Goal: Information Seeking & Learning: Compare options

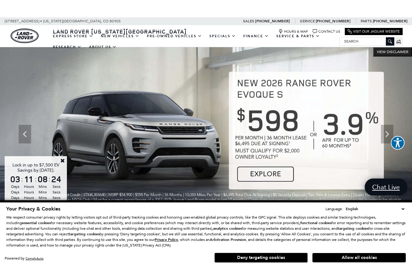
click at [63, 158] on link "Close" at bounding box center [63, 161] width 6 height 6
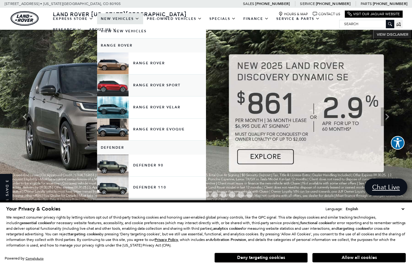
click at [114, 90] on link "Range Rover Sport" at bounding box center [151, 86] width 109 height 22
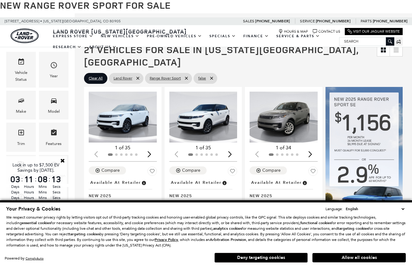
scroll to position [98, 0]
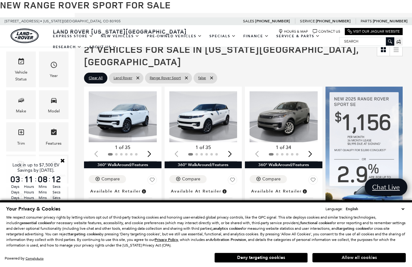
click at [348, 258] on button "Allow all cookies" at bounding box center [358, 257] width 93 height 9
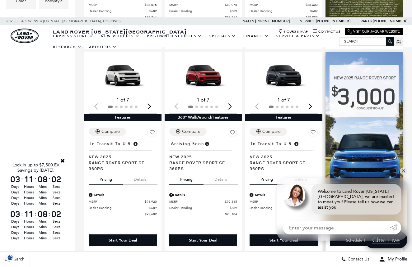
scroll to position [373, 0]
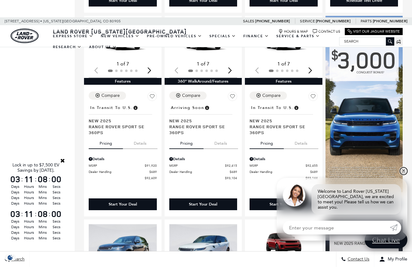
click at [402, 173] on link "✕" at bounding box center [402, 171] width 7 height 7
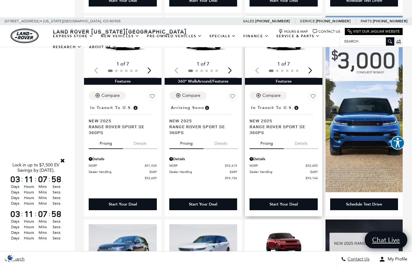
click at [292, 92] on div "Compare Save This Vehicle - Location : In Transit to U.S. New 2025 Range Rover …" at bounding box center [283, 114] width 68 height 44
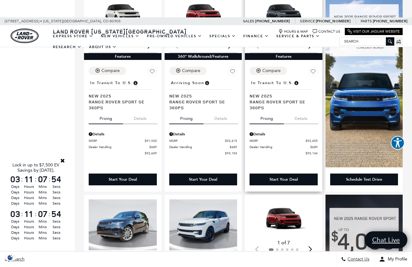
scroll to position [394, 0]
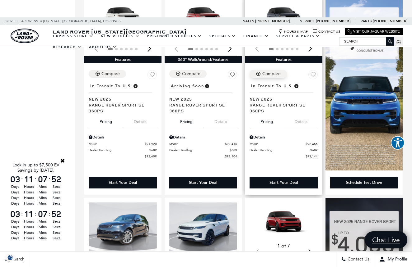
click at [276, 71] on div "Compare" at bounding box center [271, 74] width 18 height 6
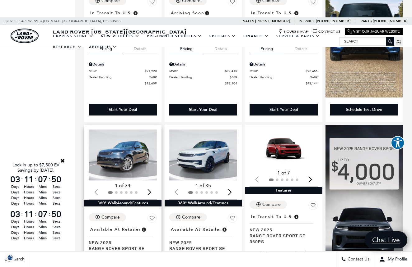
scroll to position [468, 0]
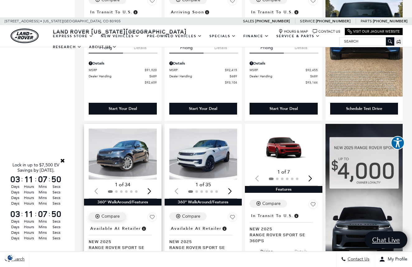
click at [113, 214] on div "Compare" at bounding box center [110, 217] width 18 height 6
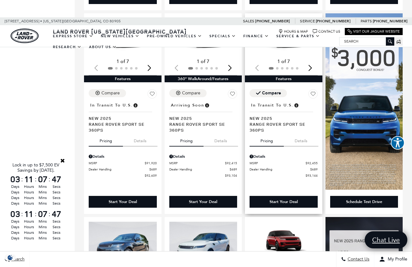
scroll to position [370, 0]
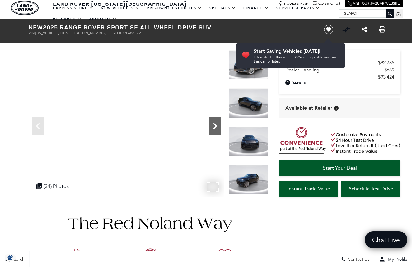
click at [215, 123] on icon "Next" at bounding box center [215, 126] width 12 height 12
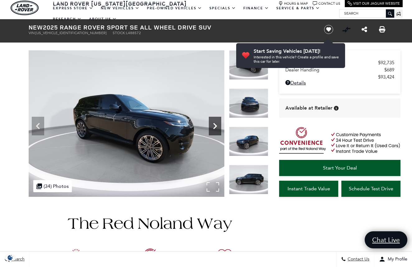
click at [214, 123] on icon "Next" at bounding box center [215, 126] width 12 height 12
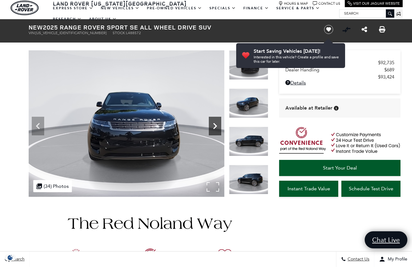
click at [214, 123] on icon "Next" at bounding box center [215, 126] width 12 height 12
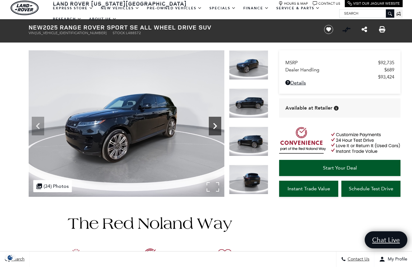
click at [214, 123] on icon "Next" at bounding box center [215, 126] width 12 height 12
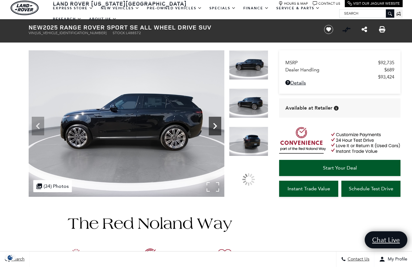
click at [214, 123] on icon "Next" at bounding box center [215, 126] width 12 height 12
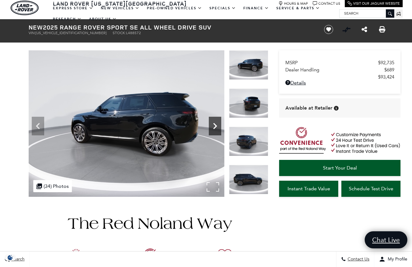
click at [214, 123] on icon "Next" at bounding box center [215, 126] width 12 height 12
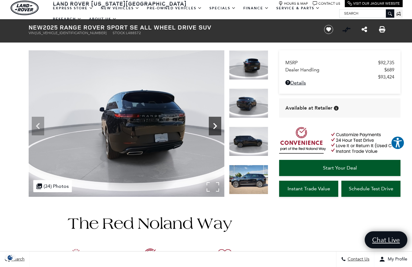
click at [214, 123] on icon "Next" at bounding box center [215, 126] width 12 height 12
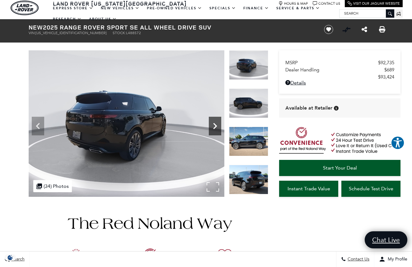
click at [214, 123] on icon "Next" at bounding box center [215, 126] width 12 height 12
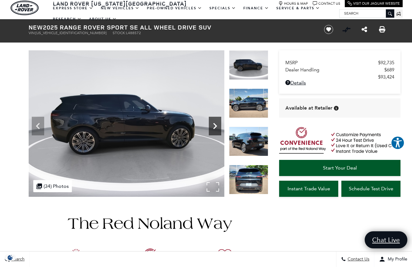
click at [214, 123] on icon "Next" at bounding box center [215, 126] width 12 height 12
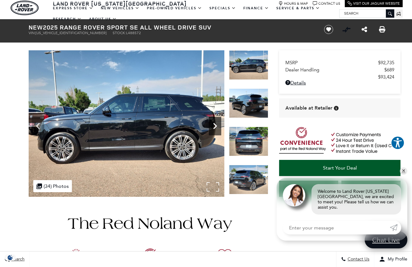
click at [214, 123] on icon "Next" at bounding box center [215, 126] width 12 height 12
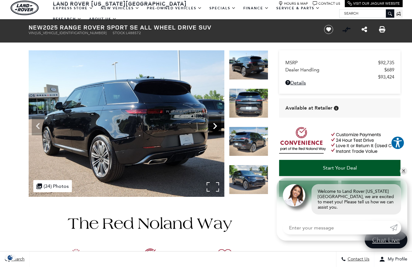
click at [214, 123] on icon "Next" at bounding box center [215, 126] width 12 height 12
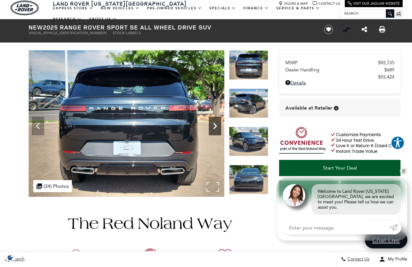
click at [214, 123] on icon "Next" at bounding box center [215, 126] width 12 height 12
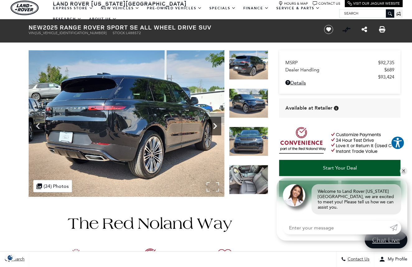
click at [214, 123] on icon "Next" at bounding box center [215, 126] width 12 height 12
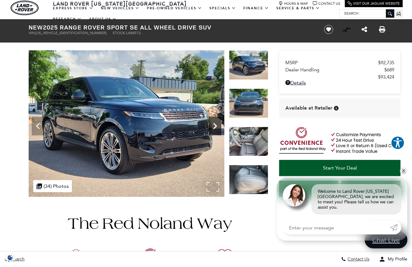
click at [214, 123] on icon "Next" at bounding box center [215, 126] width 12 height 12
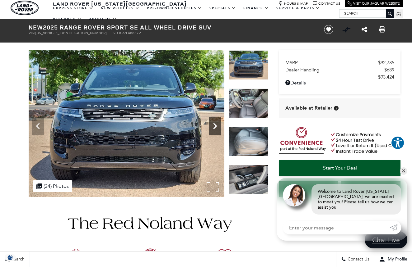
click at [214, 123] on icon "Next" at bounding box center [215, 126] width 12 height 12
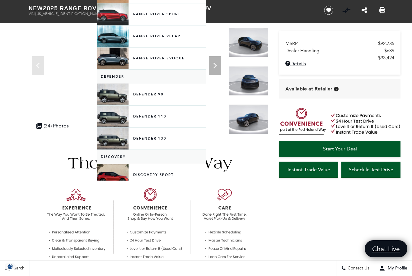
scroll to position [86, 0]
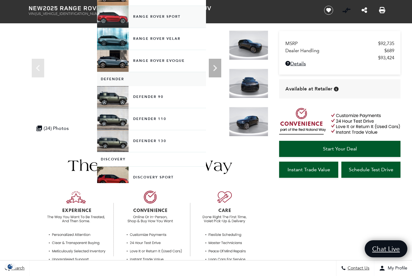
click at [173, 24] on link "Range Rover Sport" at bounding box center [151, 17] width 109 height 22
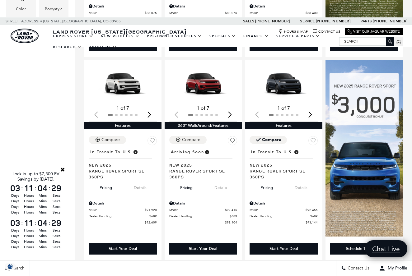
scroll to position [335, 0]
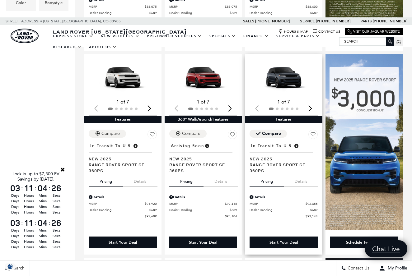
click at [292, 130] on div "Compare Save This Vehicle - Location : In Transit to U.S. New 2025 Range Rover …" at bounding box center [283, 152] width 68 height 44
click at [280, 74] on img "1 / 2" at bounding box center [283, 77] width 68 height 38
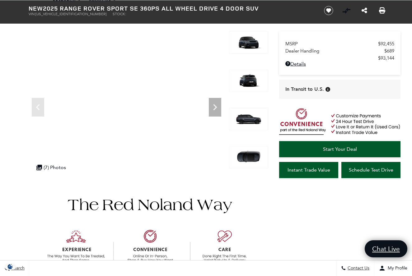
click at [253, 51] on img at bounding box center [248, 42] width 39 height 22
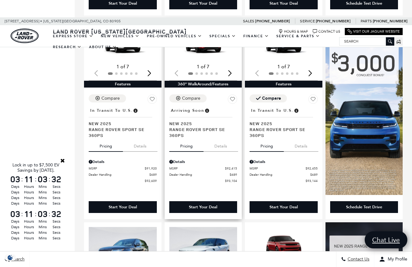
scroll to position [358, 0]
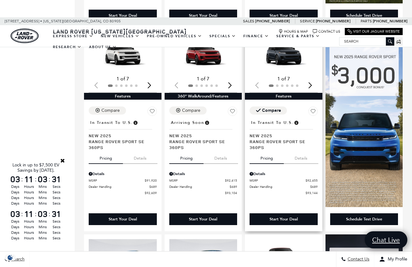
click at [288, 60] on img "1 / 2" at bounding box center [283, 54] width 68 height 38
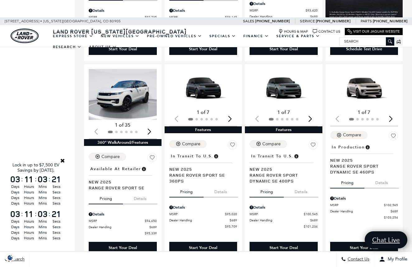
scroll to position [743, 0]
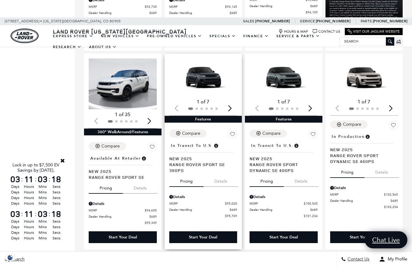
click at [225, 76] on img "1 / 2" at bounding box center [203, 77] width 68 height 38
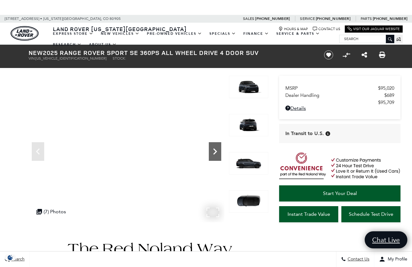
click at [215, 153] on icon "Next" at bounding box center [215, 152] width 4 height 6
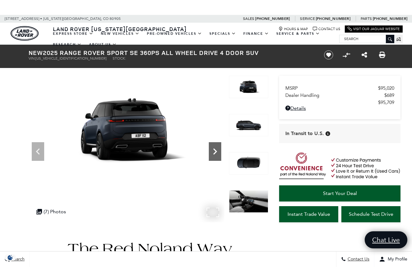
click at [215, 153] on icon "Next" at bounding box center [215, 152] width 4 height 6
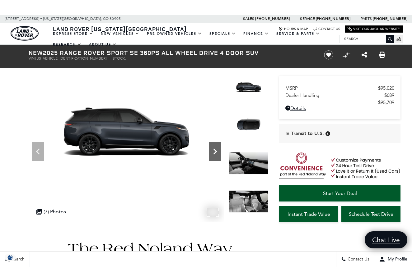
click at [215, 153] on icon "Next" at bounding box center [215, 152] width 4 height 6
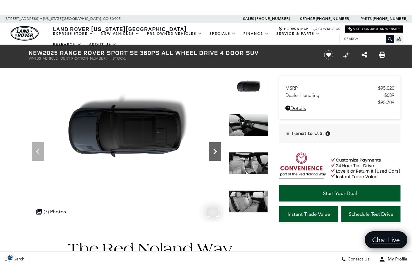
click at [215, 153] on icon "Next" at bounding box center [215, 152] width 4 height 6
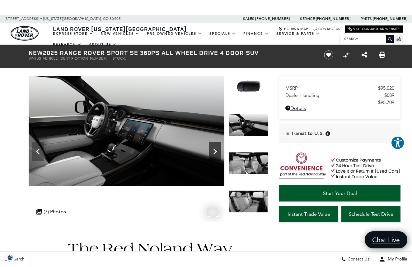
click at [215, 153] on icon "Next" at bounding box center [215, 152] width 4 height 6
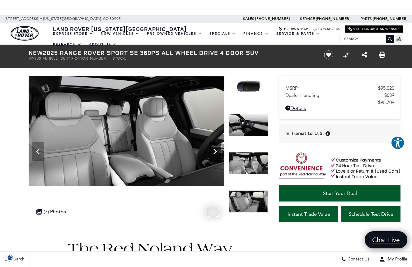
click at [215, 153] on icon "Next" at bounding box center [215, 152] width 4 height 6
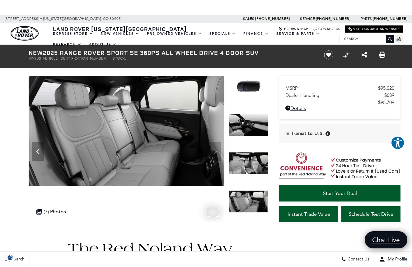
click at [215, 153] on img at bounding box center [127, 131] width 196 height 110
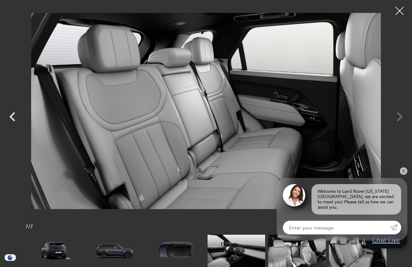
click at [400, 10] on div at bounding box center [399, 11] width 16 height 16
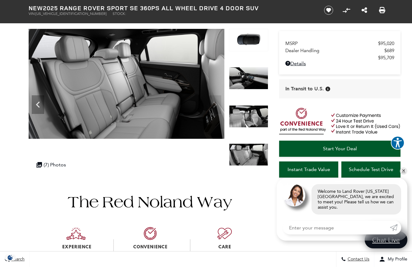
scroll to position [50, 0]
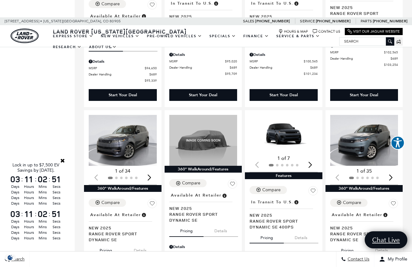
scroll to position [916, 0]
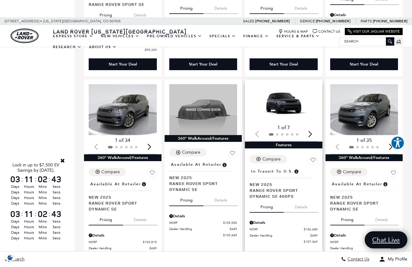
click at [282, 99] on img "1 / 2" at bounding box center [283, 103] width 68 height 38
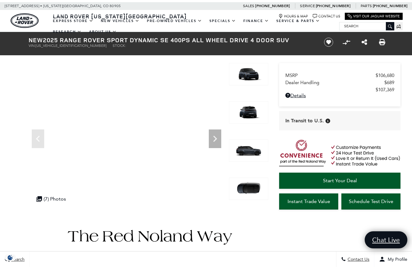
scroll to position [12, 0]
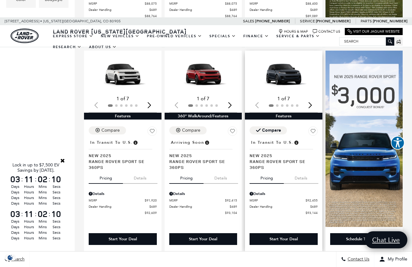
scroll to position [338, 0]
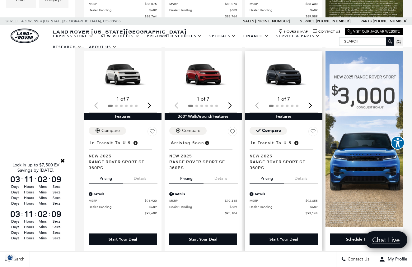
click at [296, 76] on img "1 / 2" at bounding box center [283, 75] width 68 height 38
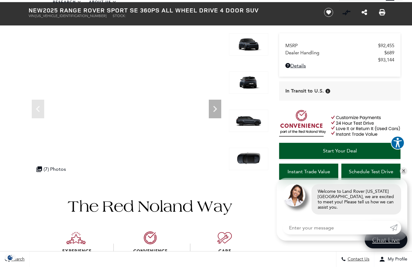
scroll to position [49, 0]
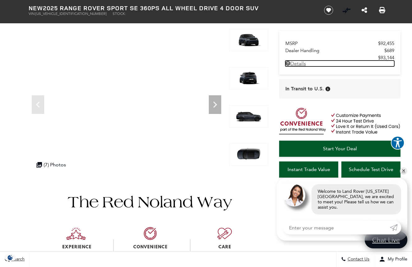
click at [302, 64] on link "Details - about pricing for: New 2025 Range Rover Sport SE 360PS All Wheel Driv…" at bounding box center [339, 64] width 109 height 6
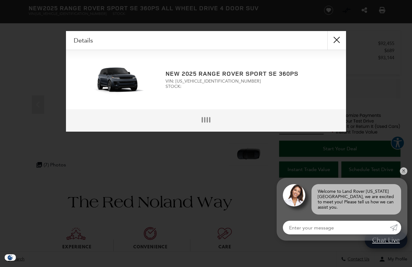
scroll to position [51, 0]
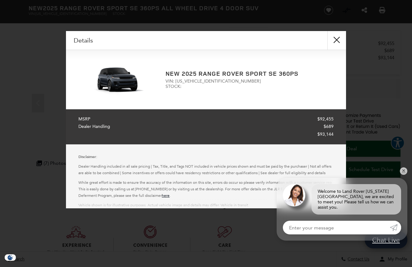
click at [339, 35] on button "close" at bounding box center [336, 40] width 19 height 19
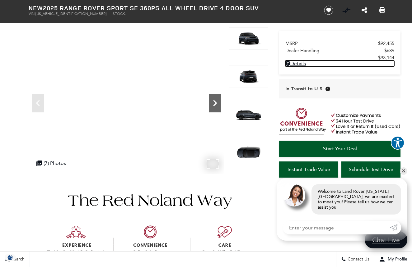
click at [215, 104] on icon "Next" at bounding box center [215, 103] width 4 height 6
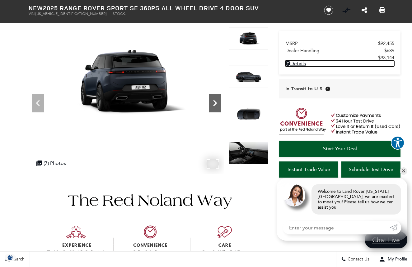
click at [215, 104] on icon "Next" at bounding box center [215, 103] width 4 height 6
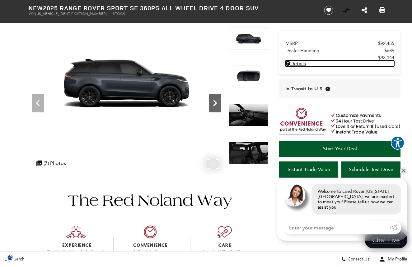
click at [215, 104] on icon "Next" at bounding box center [215, 103] width 4 height 6
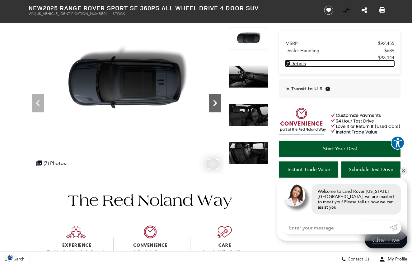
click at [215, 104] on icon "Next" at bounding box center [215, 103] width 4 height 6
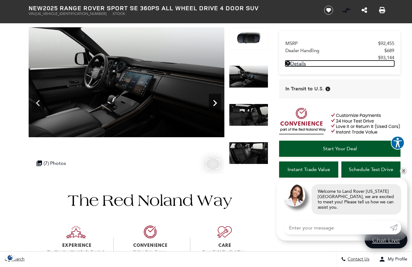
click at [215, 104] on icon "Next" at bounding box center [215, 103] width 4 height 6
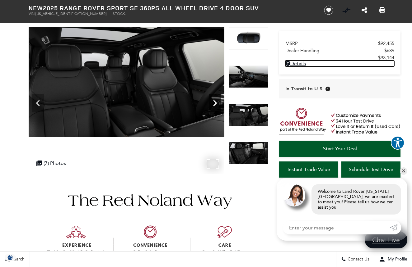
click at [215, 104] on icon "Next" at bounding box center [215, 103] width 4 height 6
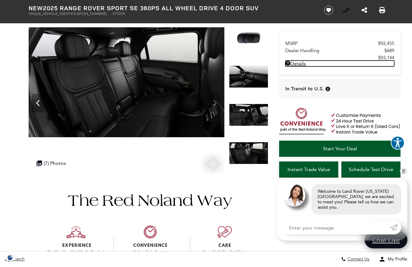
click at [215, 104] on img at bounding box center [127, 82] width 196 height 110
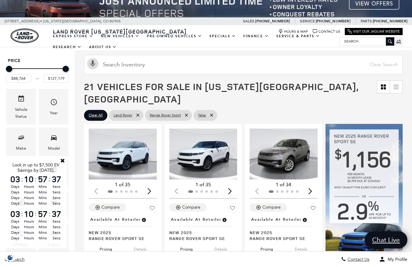
scroll to position [62, 0]
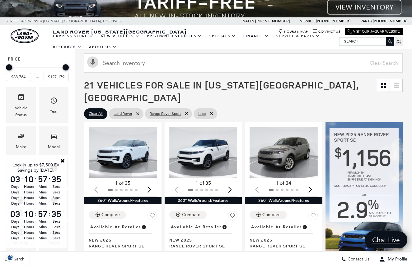
click at [212, 113] on icon at bounding box center [211, 114] width 3 height 3
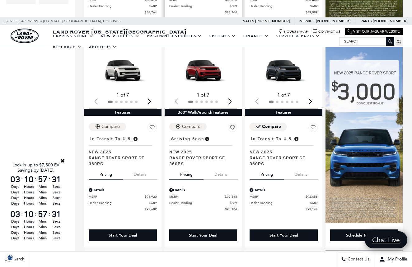
scroll to position [347, 0]
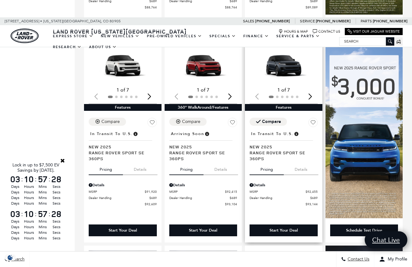
click at [301, 162] on button "Details" at bounding box center [301, 169] width 35 height 14
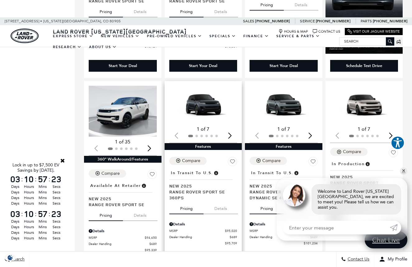
scroll to position [716, 0]
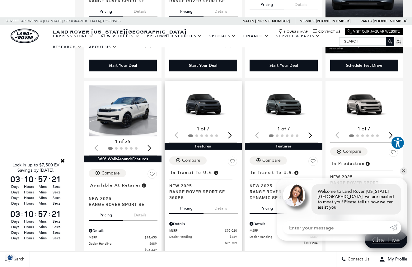
click at [219, 201] on button "Details" at bounding box center [220, 208] width 35 height 14
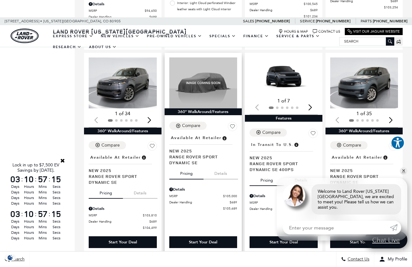
scroll to position [956, 0]
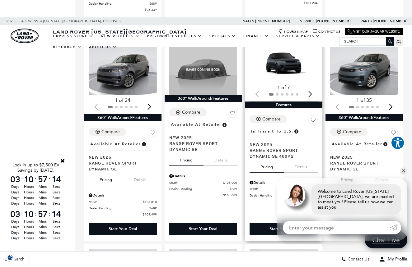
click at [296, 159] on button "Details" at bounding box center [301, 166] width 35 height 14
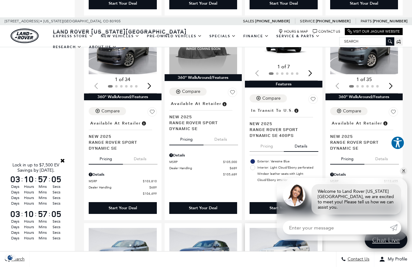
scroll to position [973, 0]
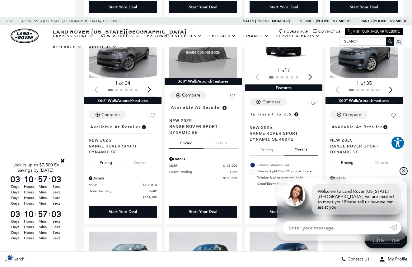
click at [403, 174] on link "✕" at bounding box center [402, 171] width 7 height 7
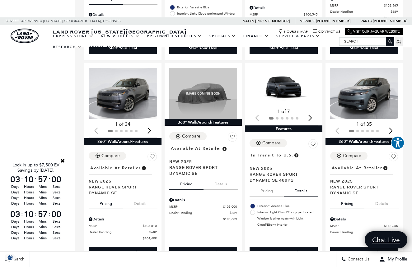
scroll to position [936, 0]
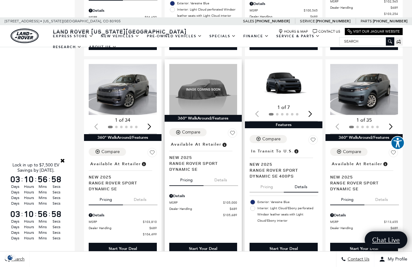
click at [222, 172] on button "Details" at bounding box center [220, 179] width 35 height 14
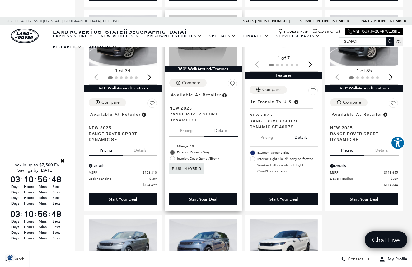
scroll to position [987, 0]
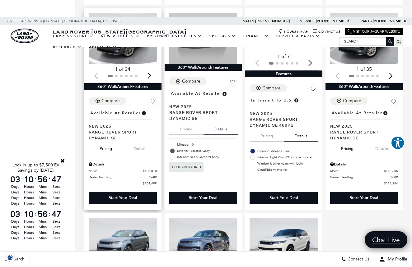
click at [145, 141] on button "Details" at bounding box center [140, 148] width 35 height 14
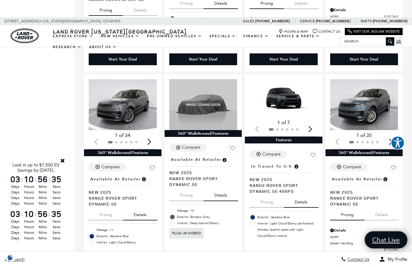
scroll to position [924, 0]
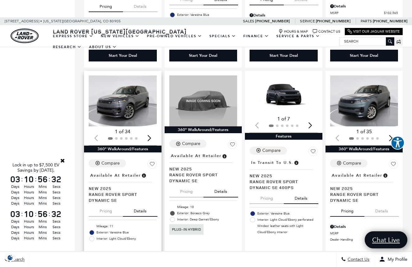
click at [120, 83] on img "1 / 2" at bounding box center [123, 101] width 68 height 51
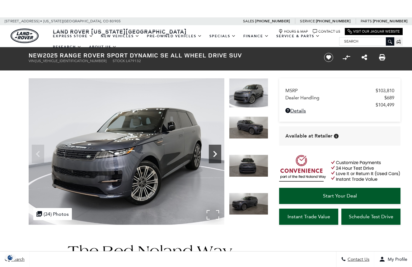
click at [217, 153] on icon "Next" at bounding box center [215, 154] width 12 height 12
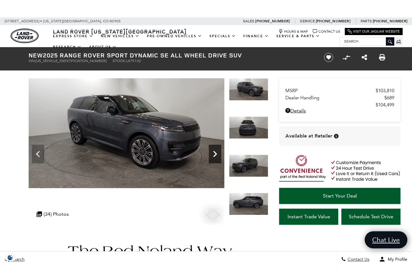
click at [217, 153] on icon "Next" at bounding box center [215, 154] width 12 height 12
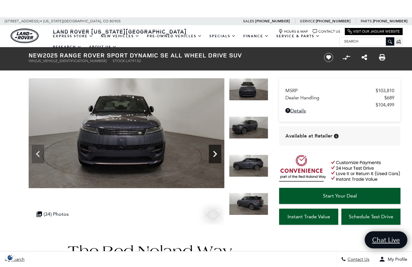
click at [217, 153] on icon "Next" at bounding box center [215, 154] width 12 height 12
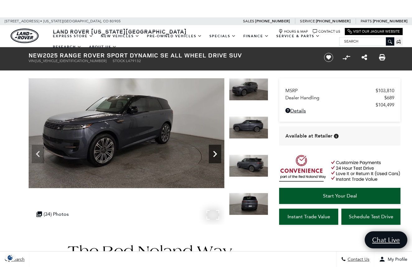
click at [217, 153] on icon "Next" at bounding box center [215, 154] width 12 height 12
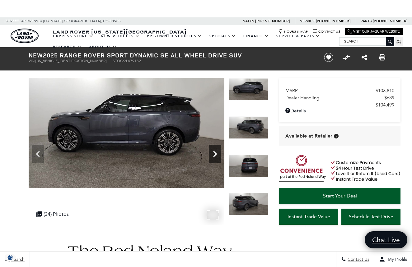
click at [217, 153] on icon "Next" at bounding box center [215, 154] width 12 height 12
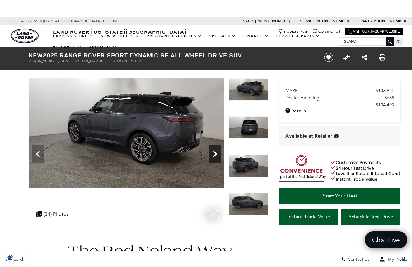
click at [217, 153] on icon "Next" at bounding box center [215, 154] width 12 height 12
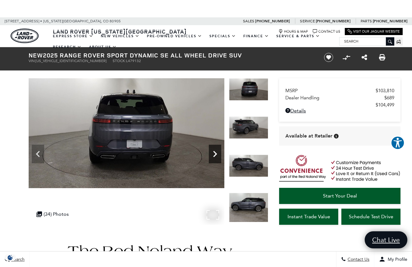
click at [217, 153] on icon "Next" at bounding box center [215, 154] width 12 height 12
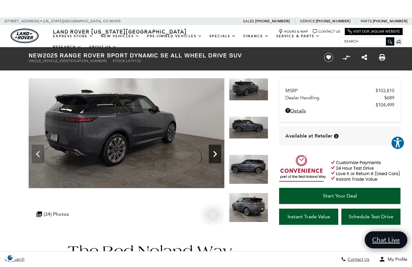
click at [217, 153] on icon "Next" at bounding box center [215, 154] width 12 height 12
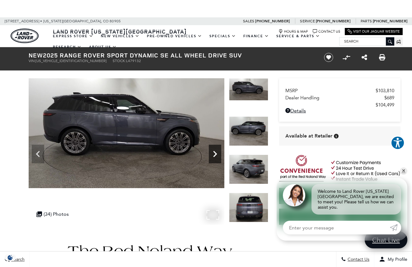
click at [217, 153] on icon "Next" at bounding box center [215, 154] width 12 height 12
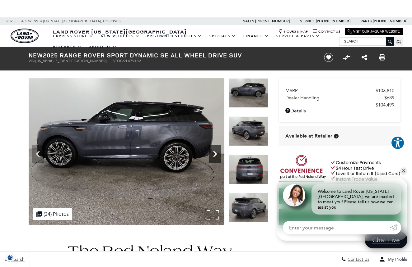
click at [217, 153] on icon "Next" at bounding box center [215, 154] width 12 height 12
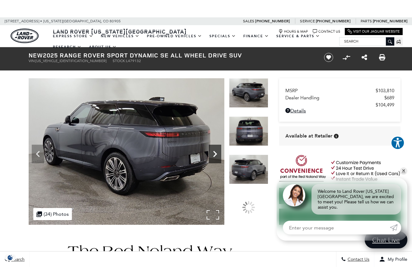
click at [217, 153] on icon "Next" at bounding box center [215, 154] width 12 height 12
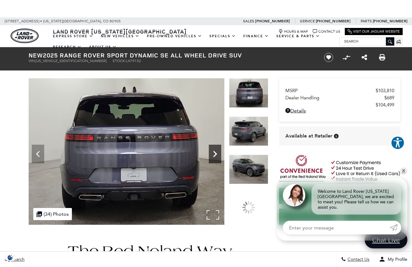
click at [217, 153] on icon "Next" at bounding box center [215, 154] width 12 height 12
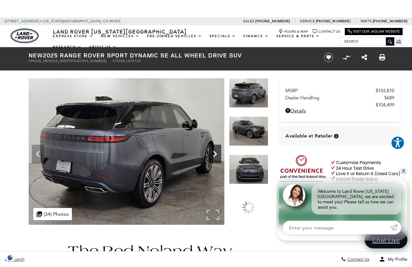
click at [217, 153] on icon "Next" at bounding box center [215, 154] width 12 height 12
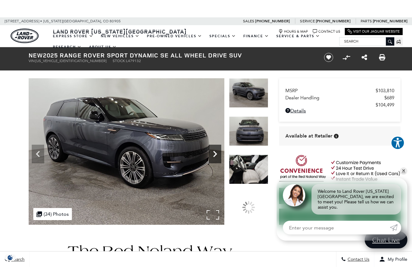
click at [217, 153] on icon "Next" at bounding box center [215, 154] width 12 height 12
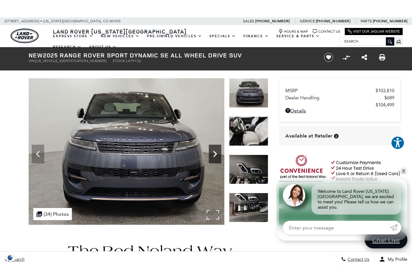
click at [217, 153] on icon "Next" at bounding box center [215, 154] width 12 height 12
